Goal: Check status: Check status

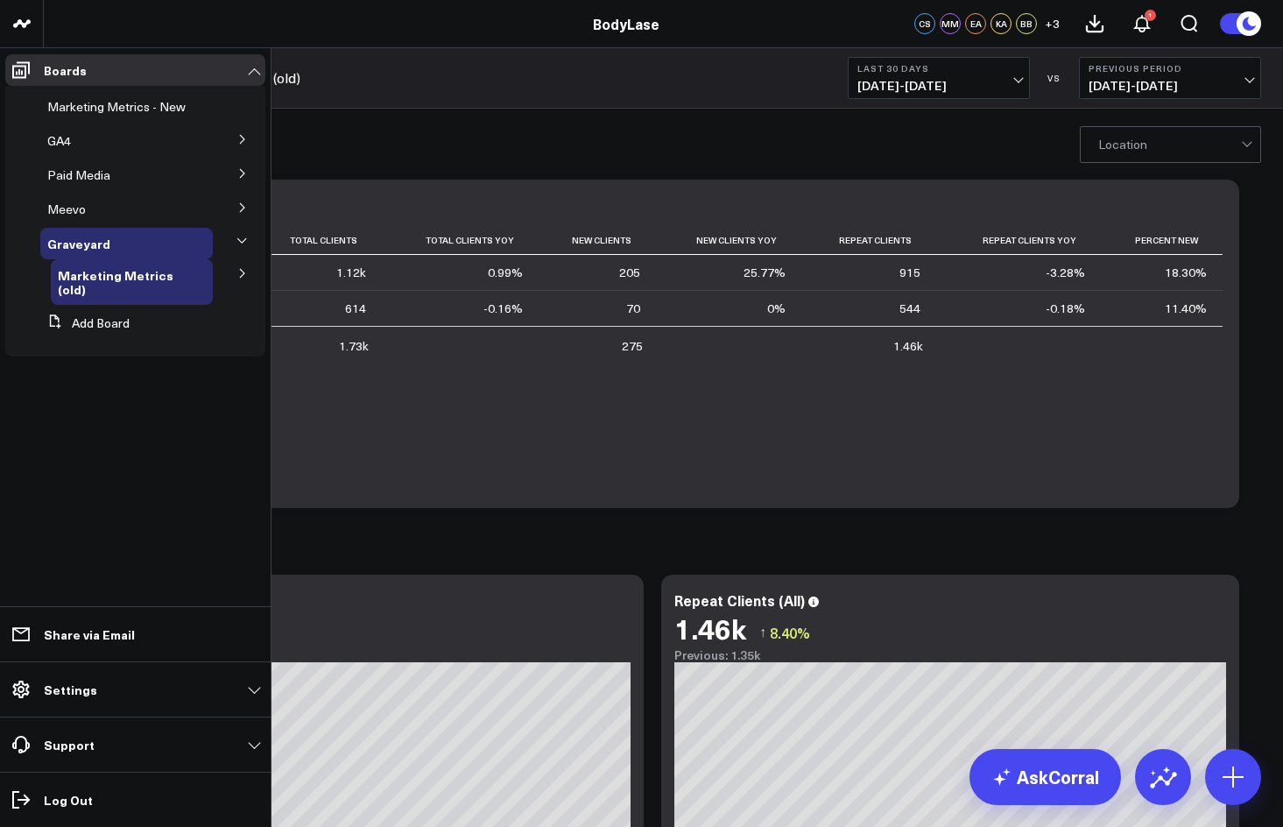
click at [229, 174] on button at bounding box center [243, 172] width 46 height 26
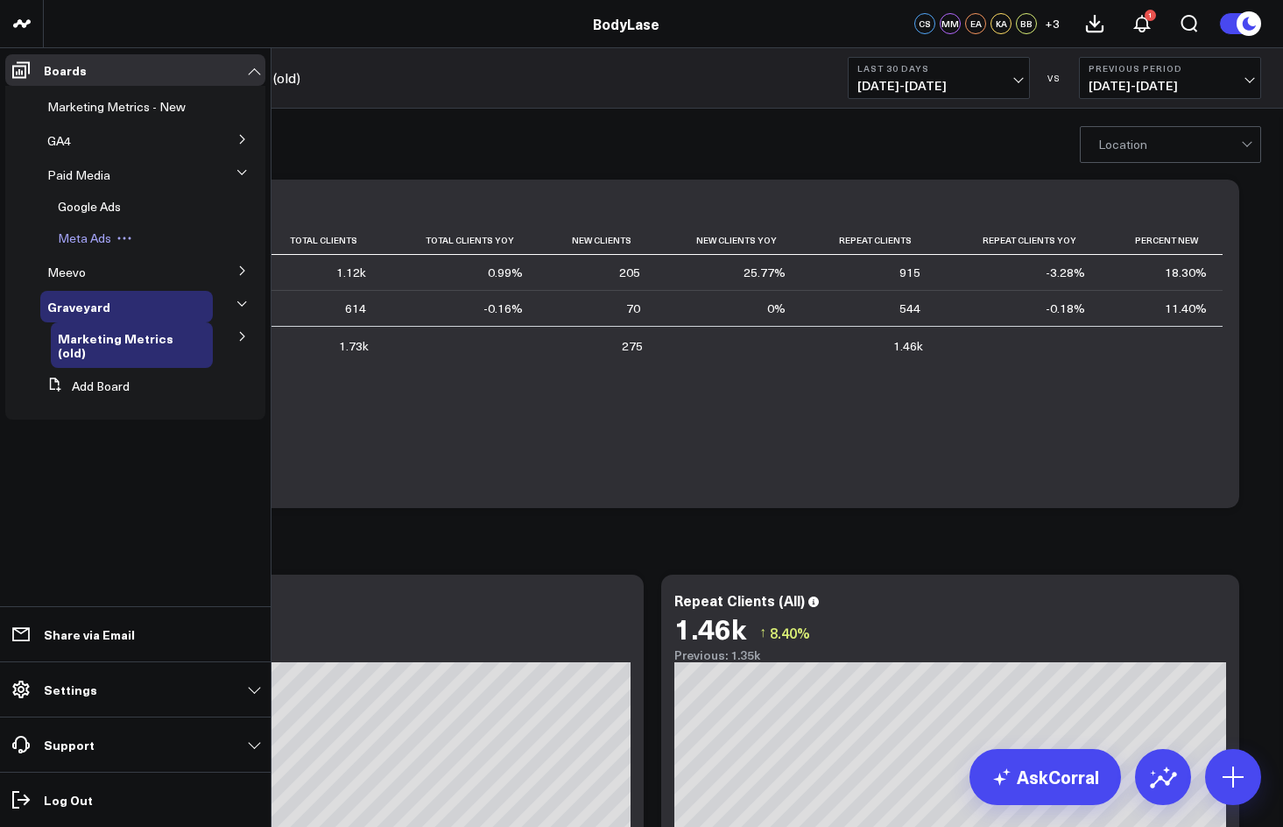
click at [162, 230] on div "Meta Ads" at bounding box center [132, 238] width 162 height 32
click at [69, 226] on div "Meta Ads" at bounding box center [132, 238] width 162 height 32
click at [77, 234] on span "Meta Ads" at bounding box center [84, 237] width 53 height 17
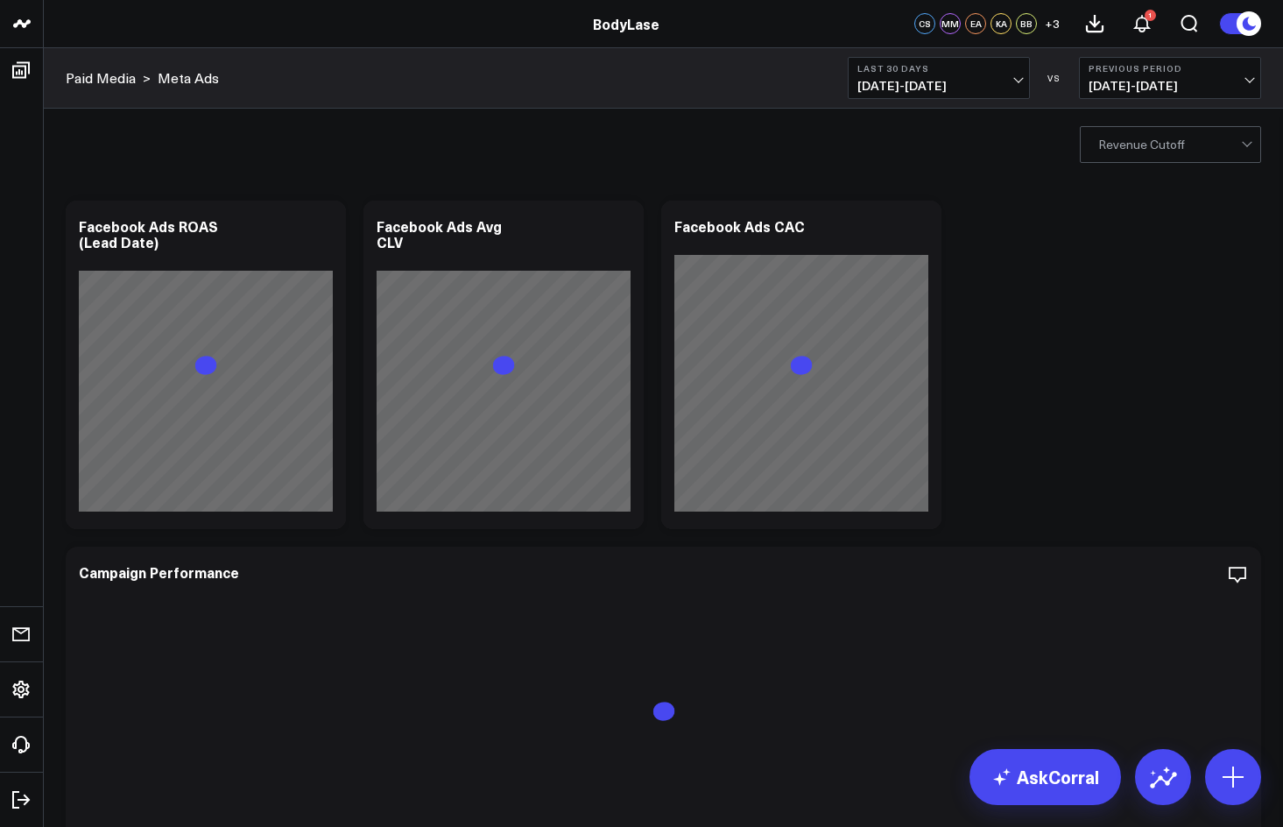
click at [966, 69] on b "Last 30 Days" at bounding box center [938, 68] width 163 height 11
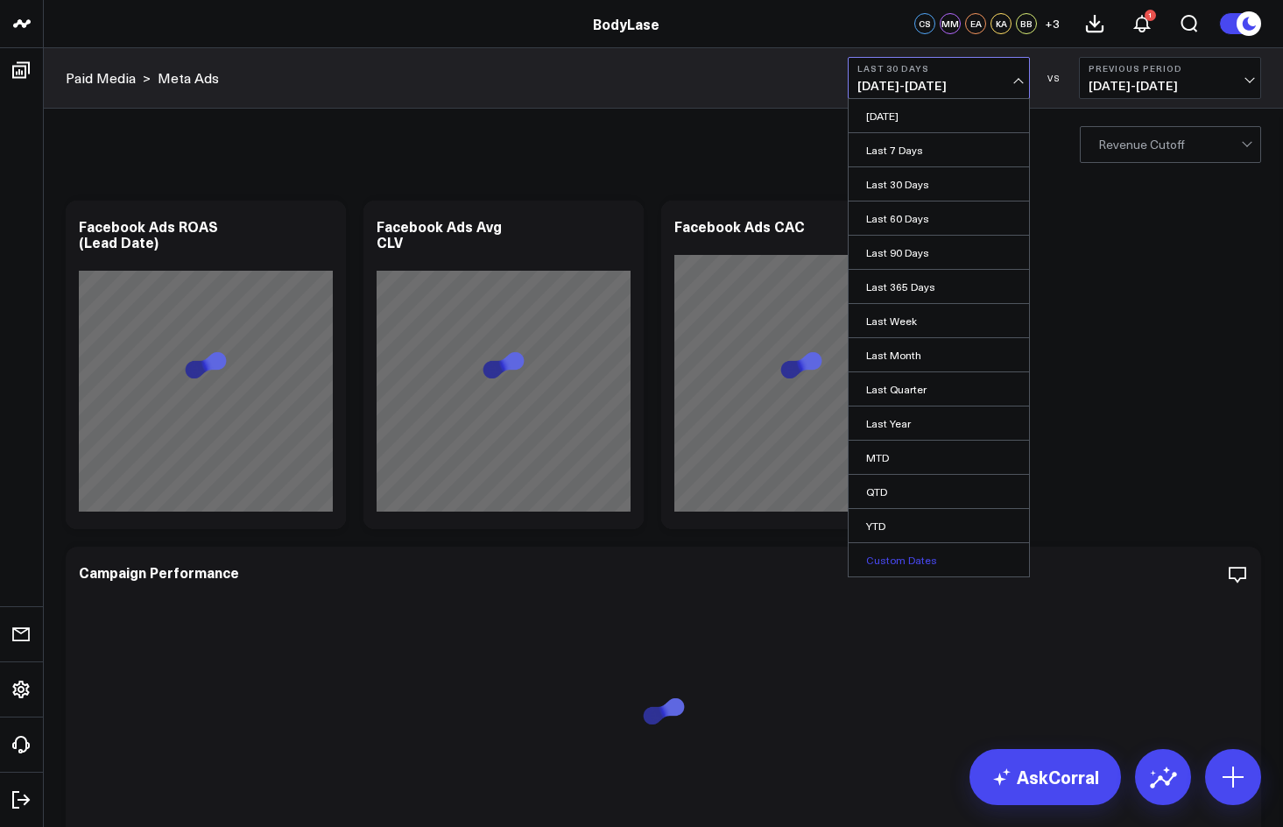
click at [925, 564] on link "Custom Dates" at bounding box center [939, 559] width 180 height 33
select select "7"
select select "2025"
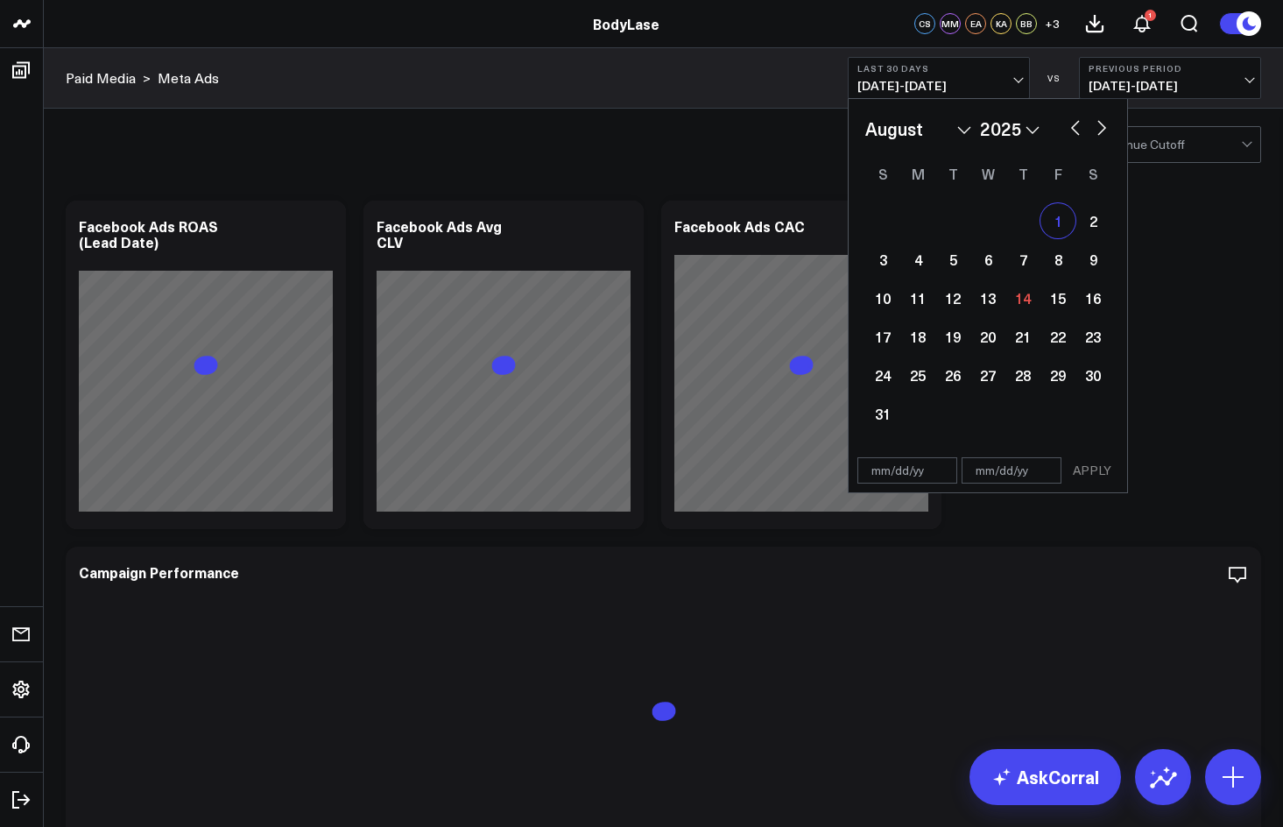
click at [1055, 221] on div "1" at bounding box center [1058, 220] width 35 height 35
type input "[DATE]"
select select "7"
select select "2025"
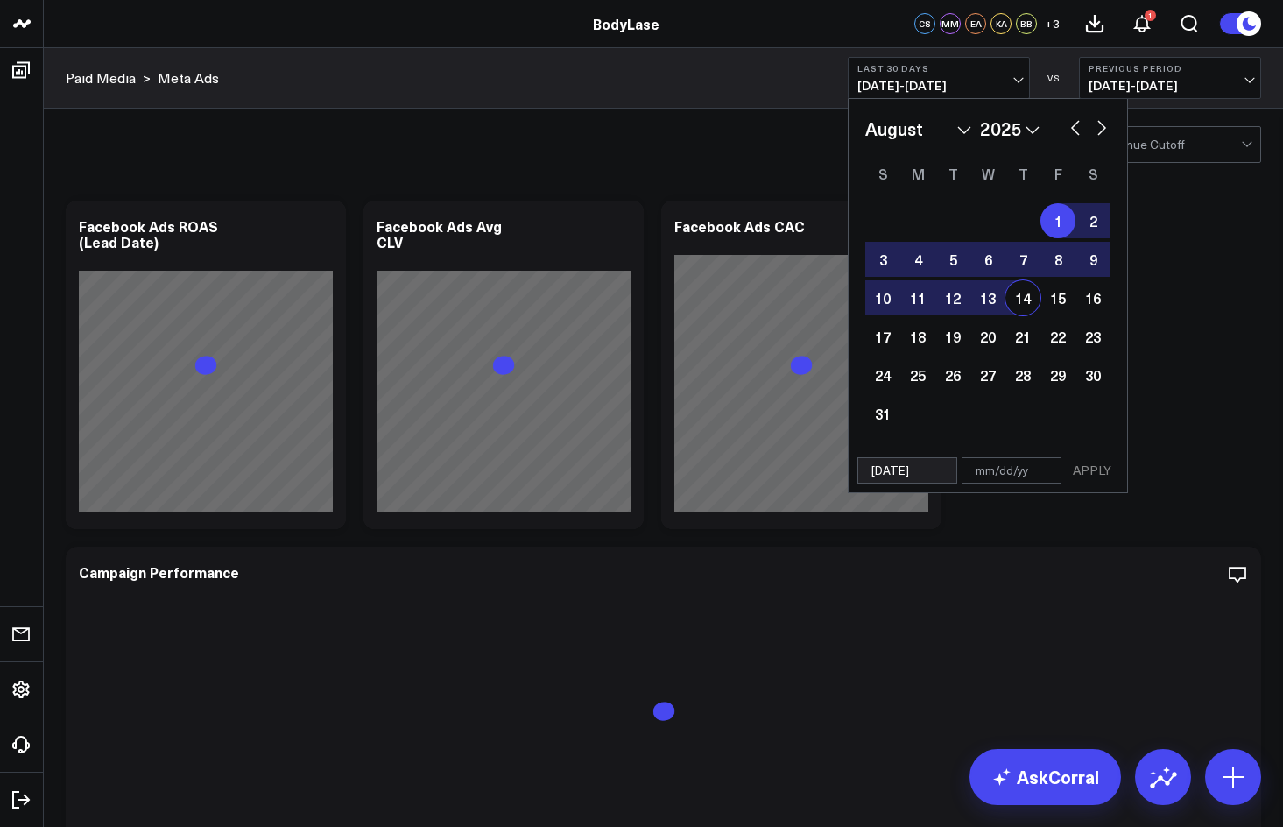
click at [1028, 306] on div "14" at bounding box center [1023, 297] width 35 height 35
type input "[DATE]"
select select "7"
select select "2025"
click at [1101, 477] on button "APPLY" at bounding box center [1092, 470] width 53 height 26
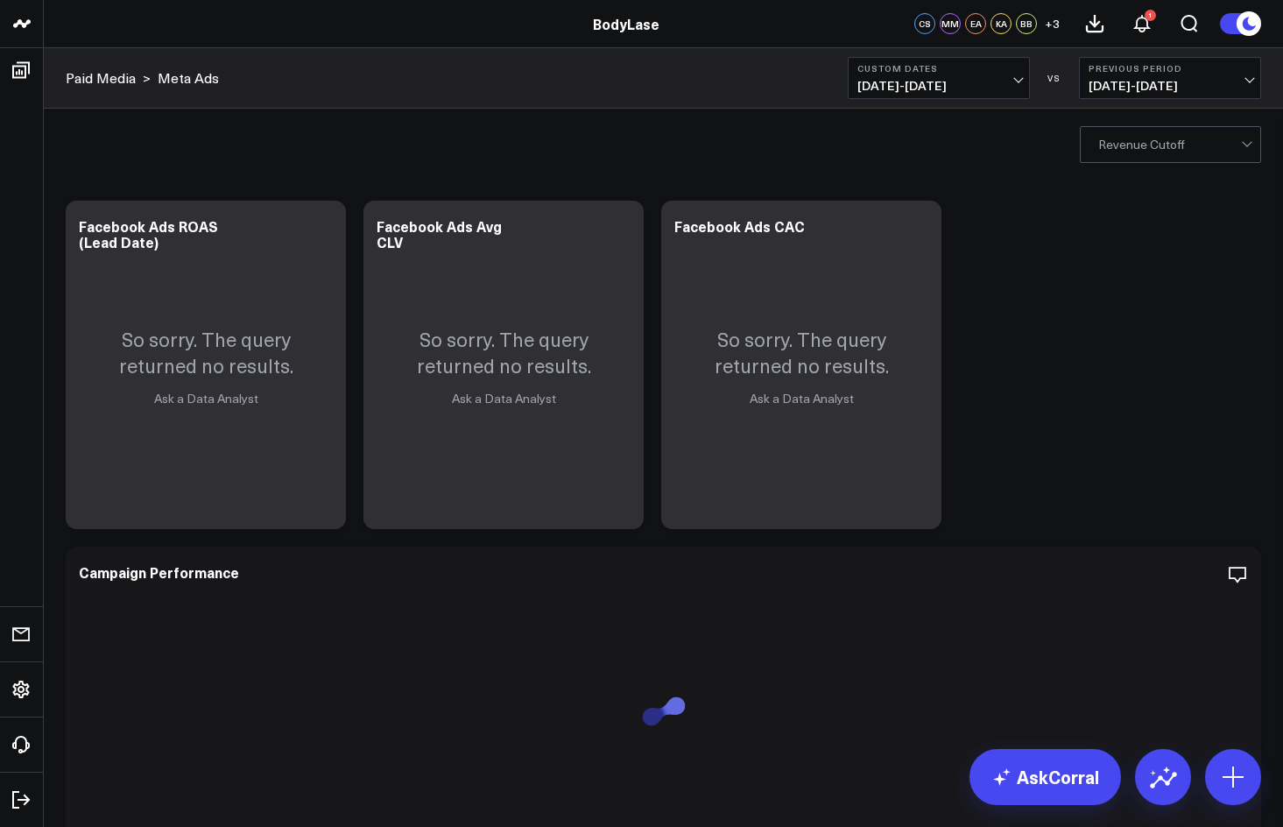
click at [899, 90] on span "[DATE] - [DATE]" at bounding box center [938, 86] width 163 height 14
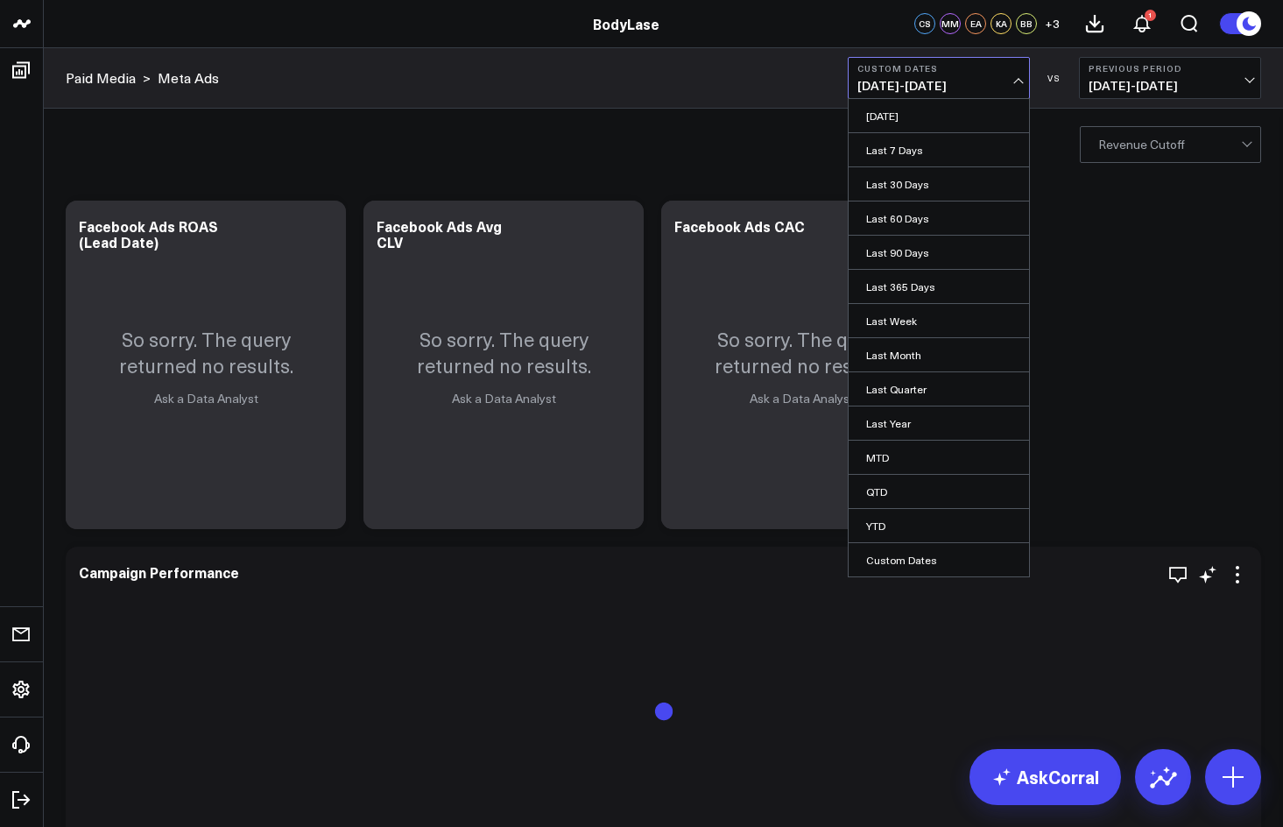
click at [1091, 582] on div "Campaign Performance" at bounding box center [663, 574] width 1169 height 20
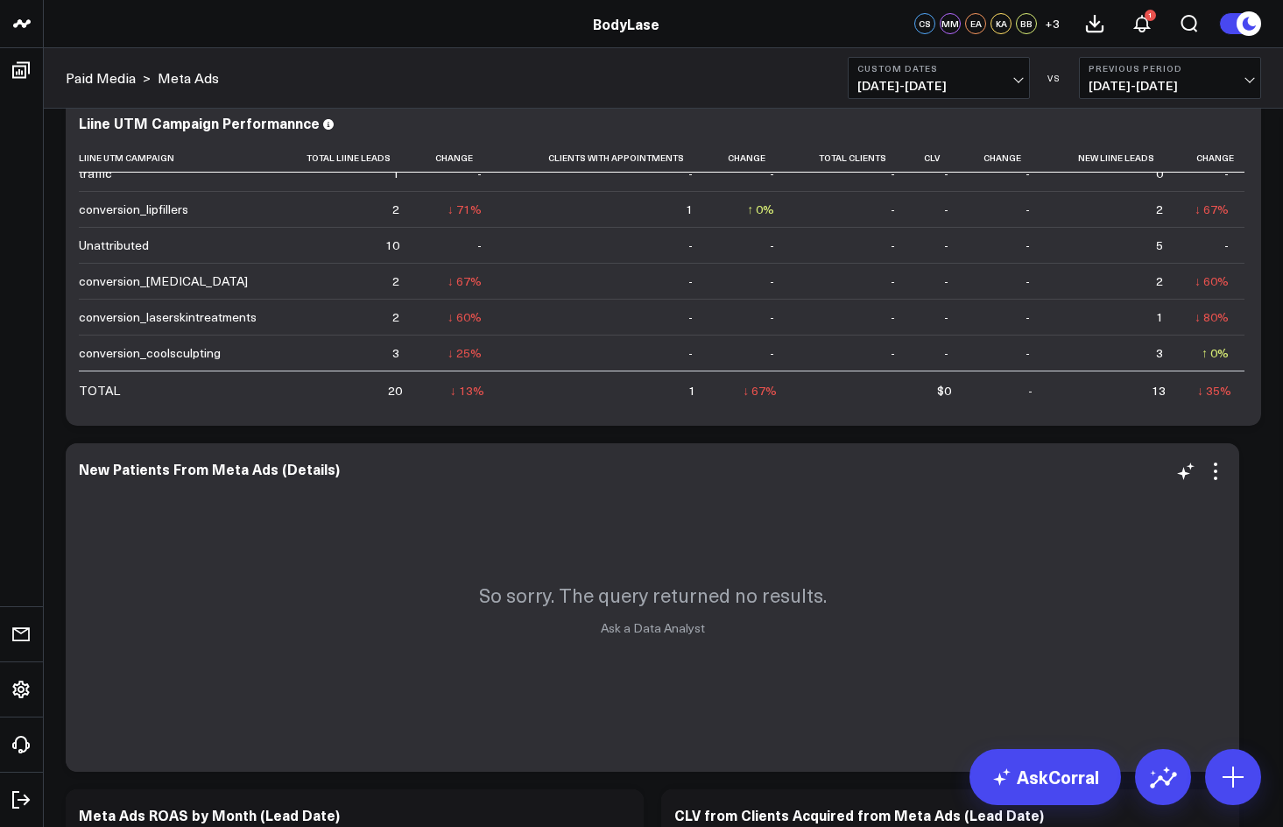
scroll to position [876, 0]
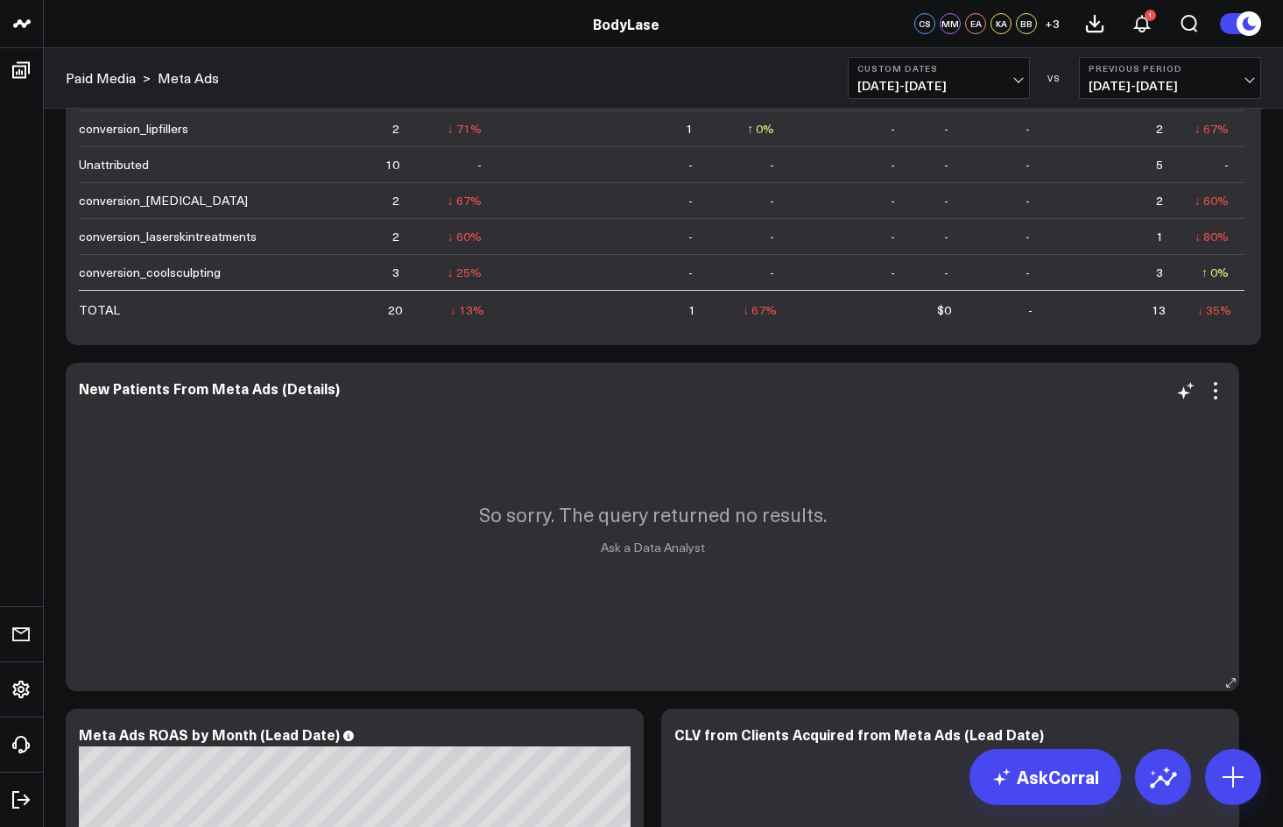
click at [702, 526] on p "So sorry. The query returned no results." at bounding box center [653, 514] width 348 height 26
click at [713, 553] on div "So sorry. The query returned no results. Ask a Data Analyst" at bounding box center [653, 527] width 1174 height 328
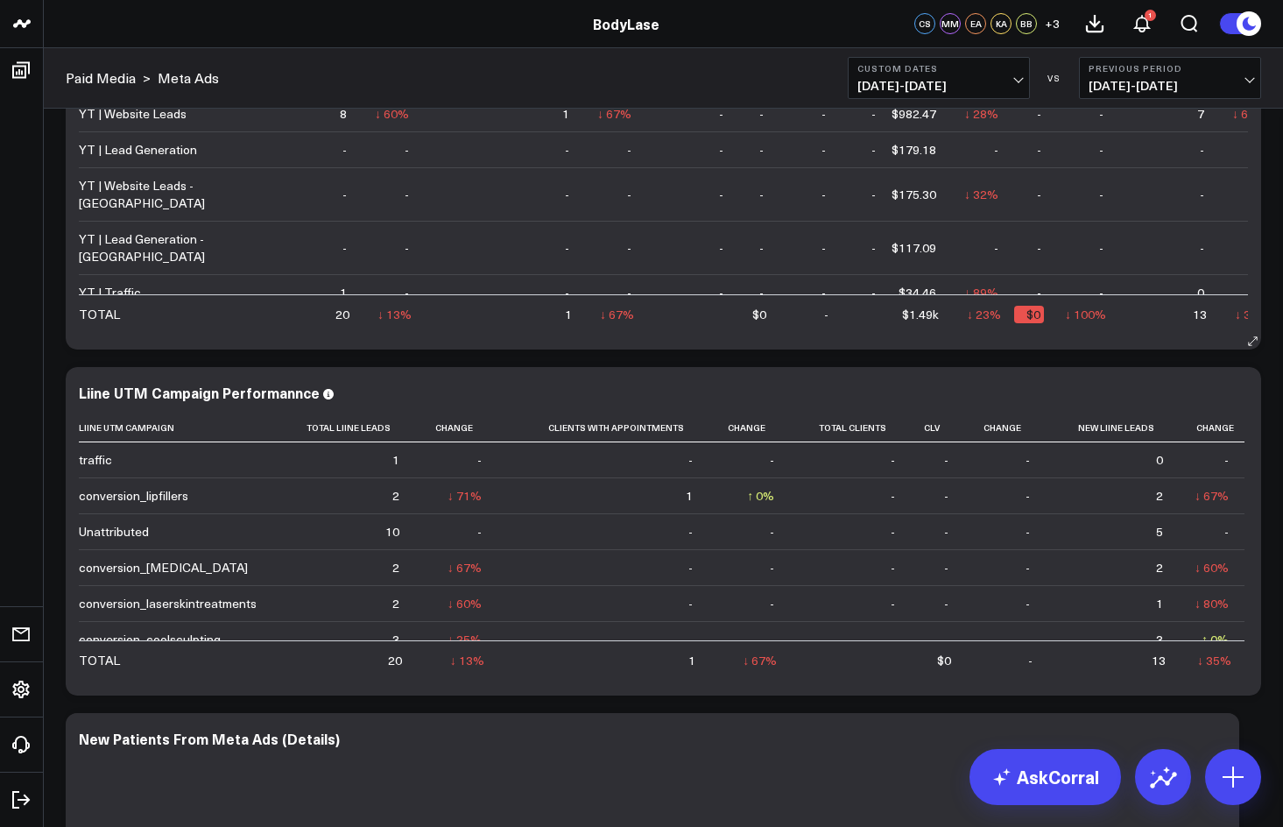
scroll to position [613, 0]
